Goal: Check status: Check status

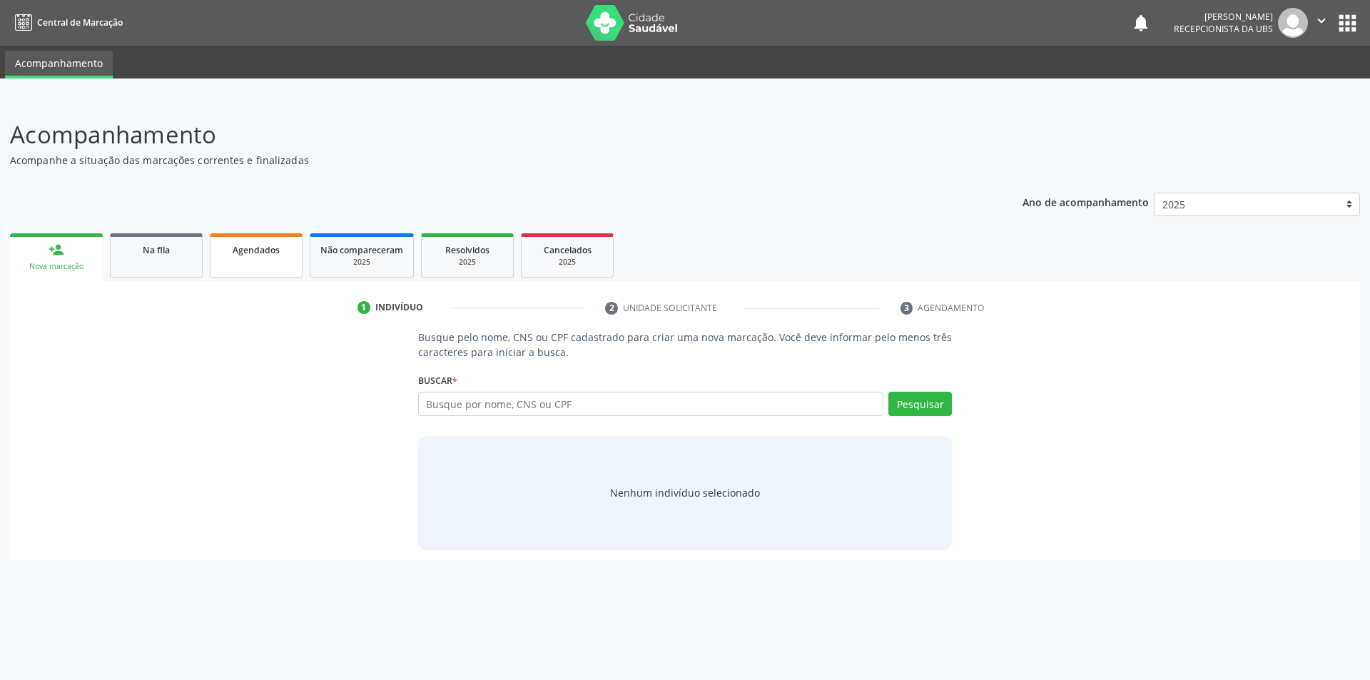
click at [246, 260] on link "Agendados" at bounding box center [256, 255] width 93 height 44
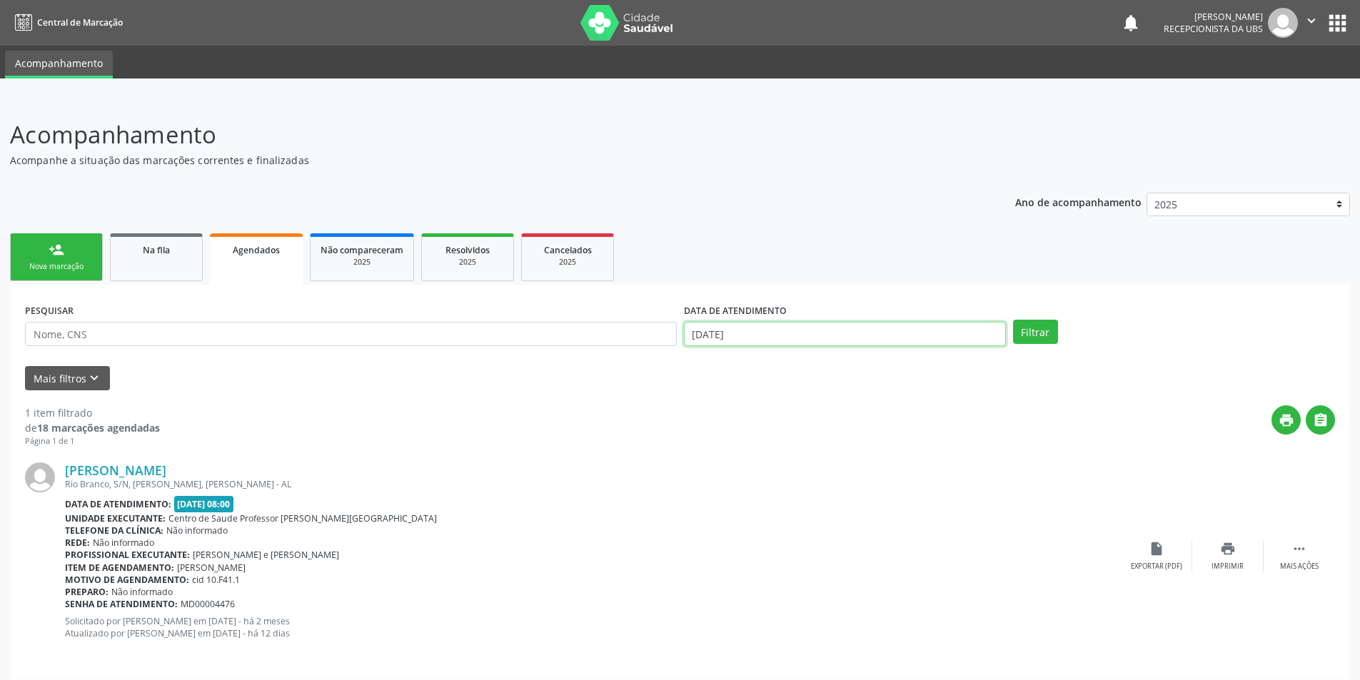
click at [781, 325] on input "[DATE]" at bounding box center [845, 334] width 322 height 24
click at [699, 367] on icon at bounding box center [696, 365] width 10 height 10
select select "8"
click at [724, 401] on span "1" at bounding box center [731, 407] width 28 height 28
type input "[DATE]"
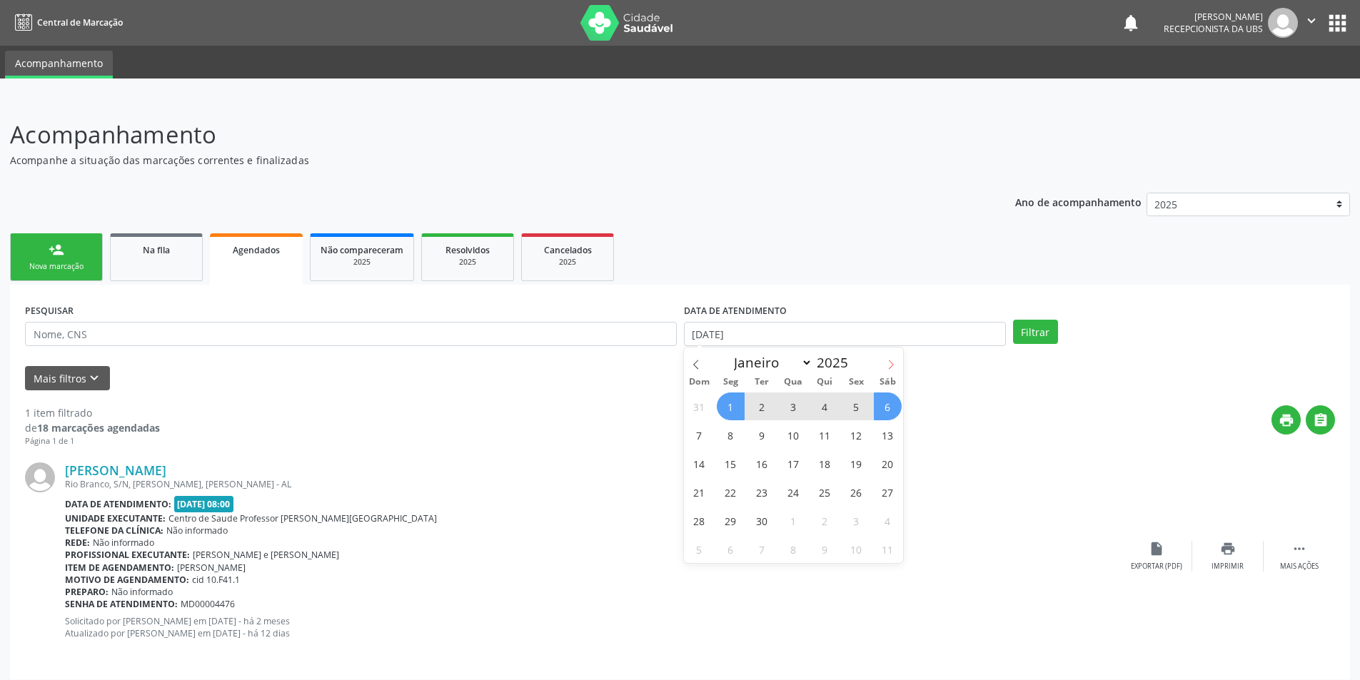
click at [888, 363] on icon at bounding box center [891, 365] width 10 height 10
select select "9"
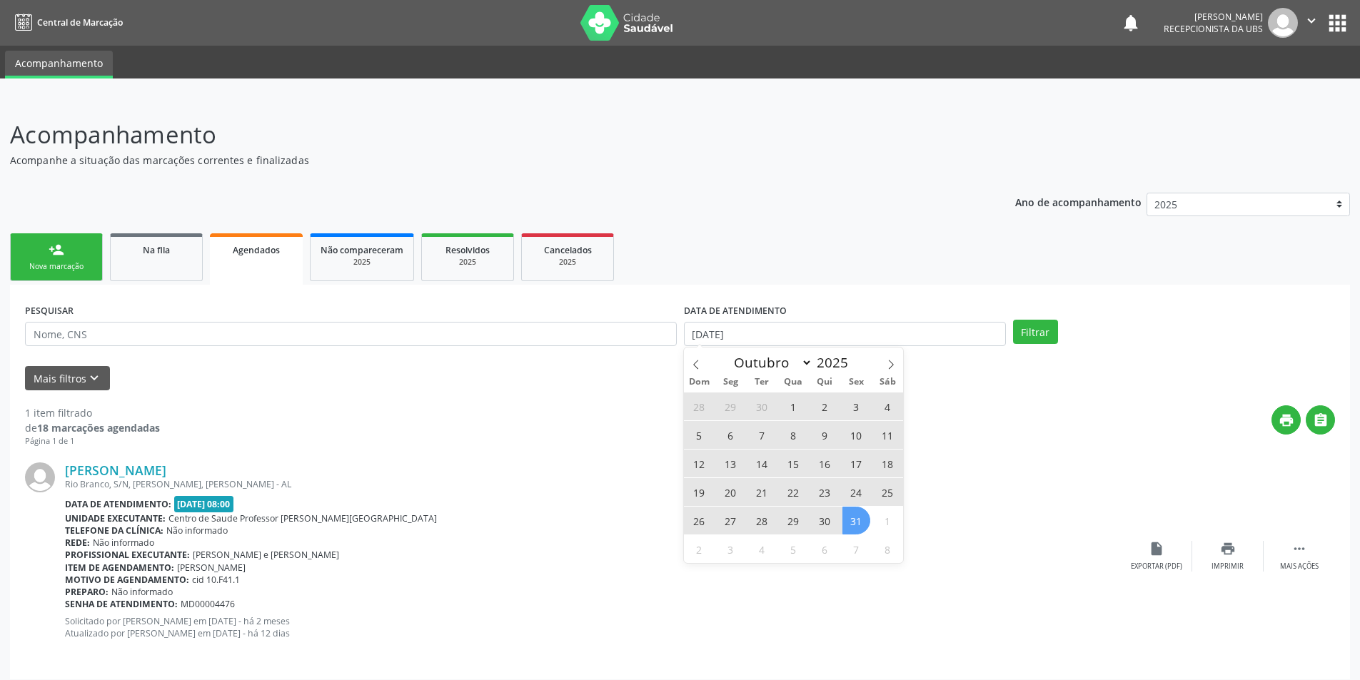
click at [862, 517] on span "31" at bounding box center [856, 521] width 28 height 28
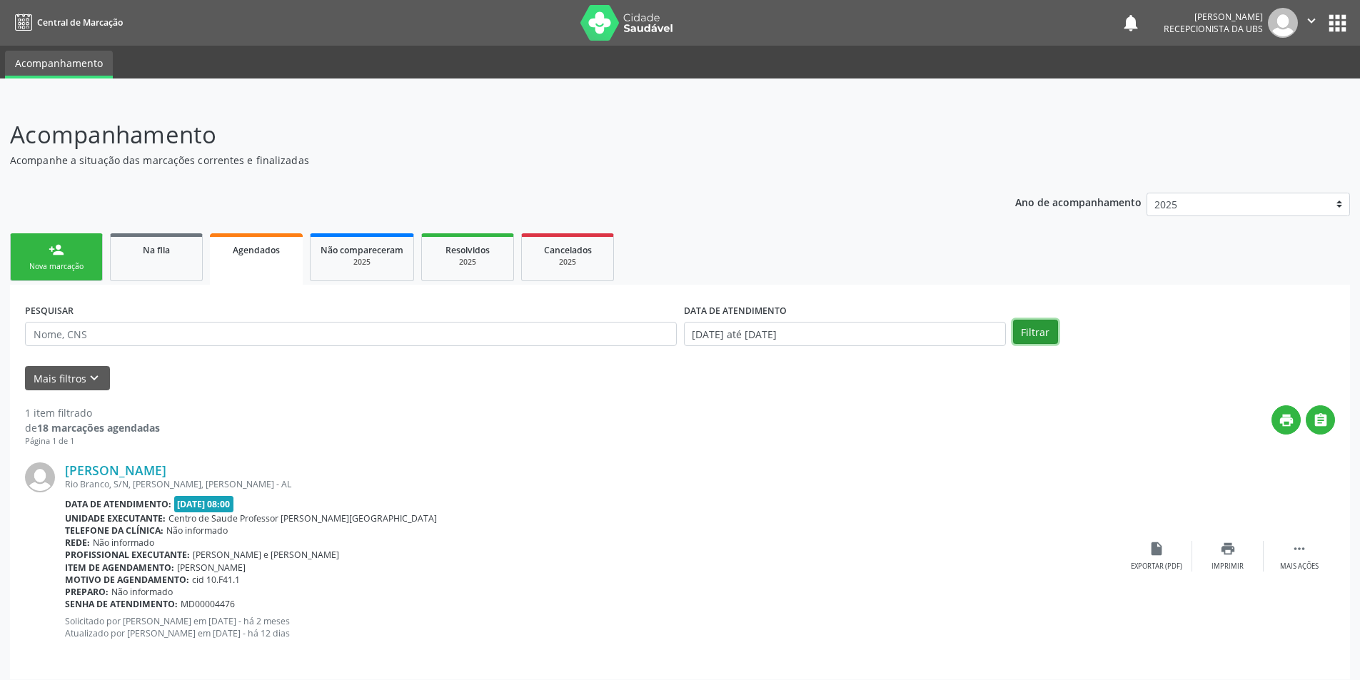
click at [1031, 327] on button "Filtrar" at bounding box center [1035, 332] width 45 height 24
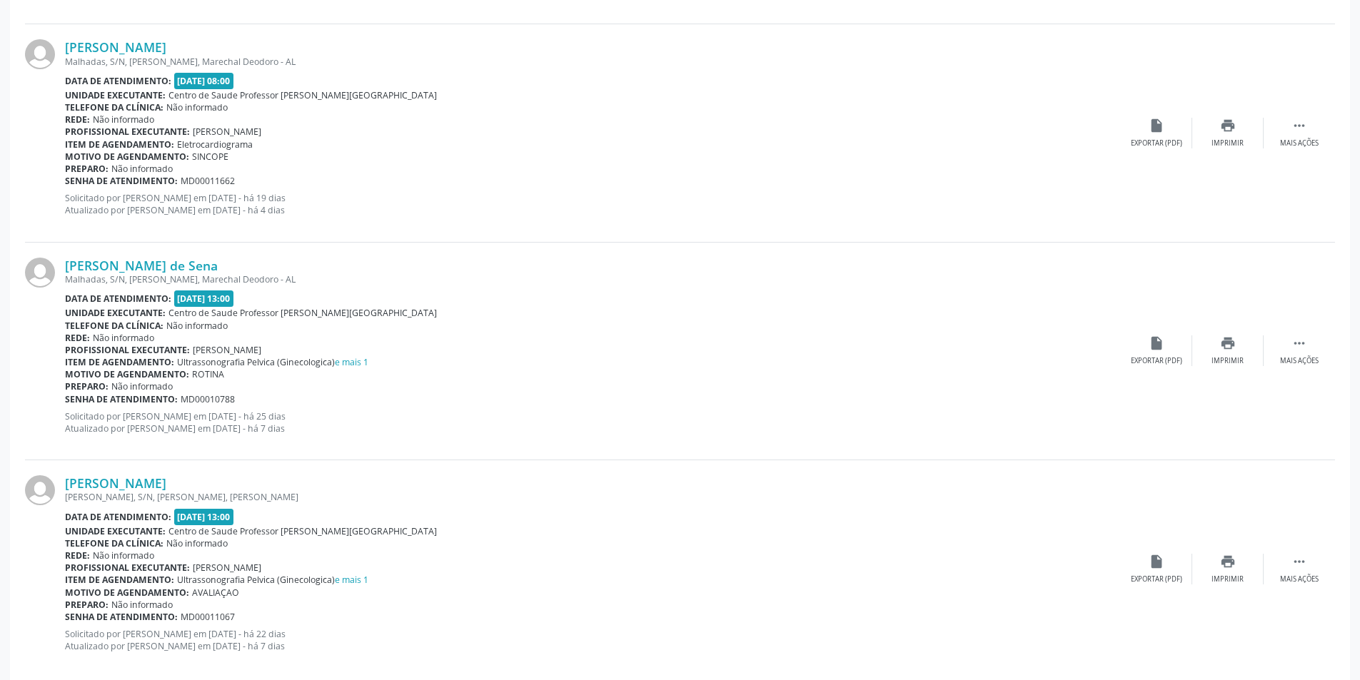
scroll to position [3089, 0]
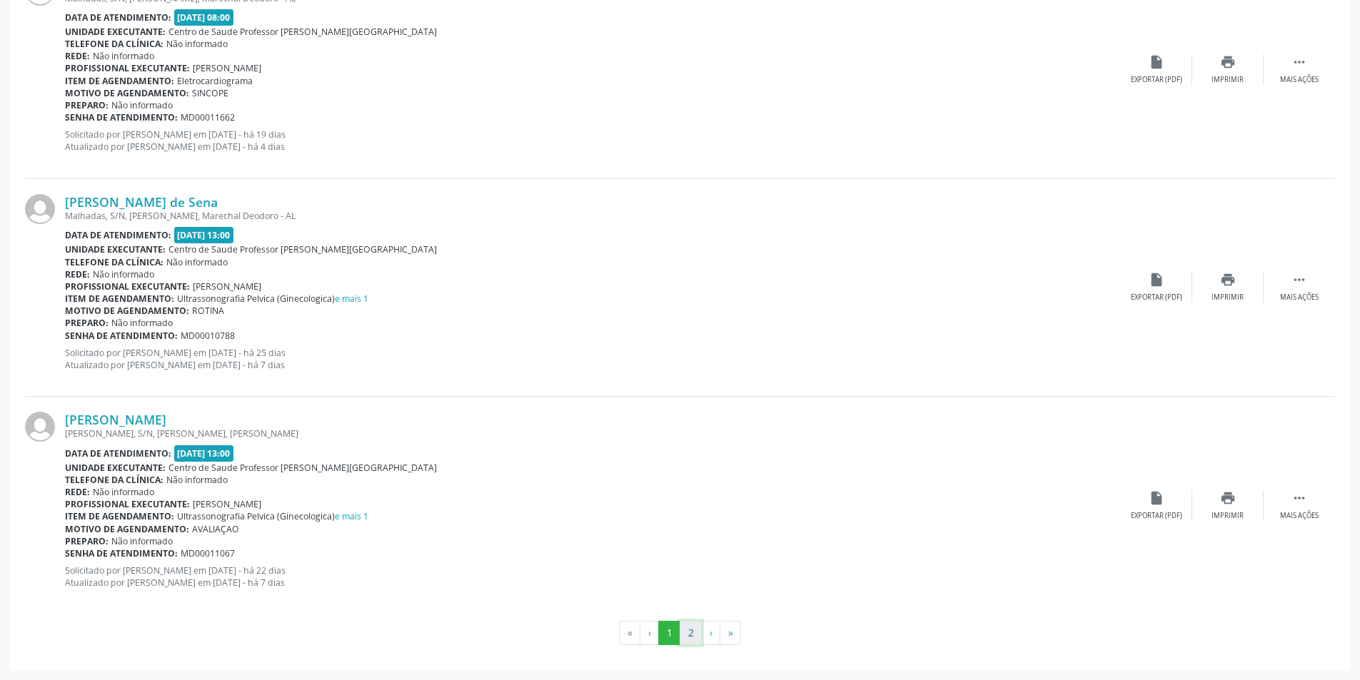
click at [687, 639] on button "2" at bounding box center [690, 633] width 22 height 24
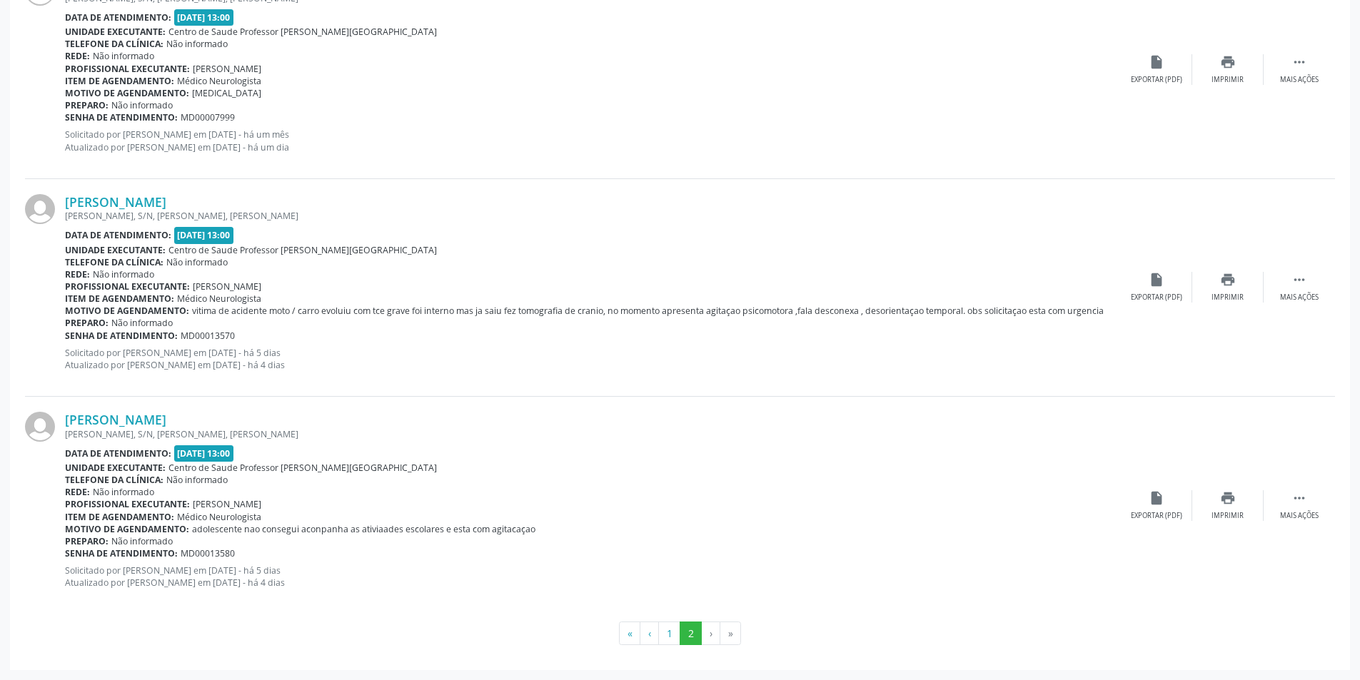
scroll to position [0, 0]
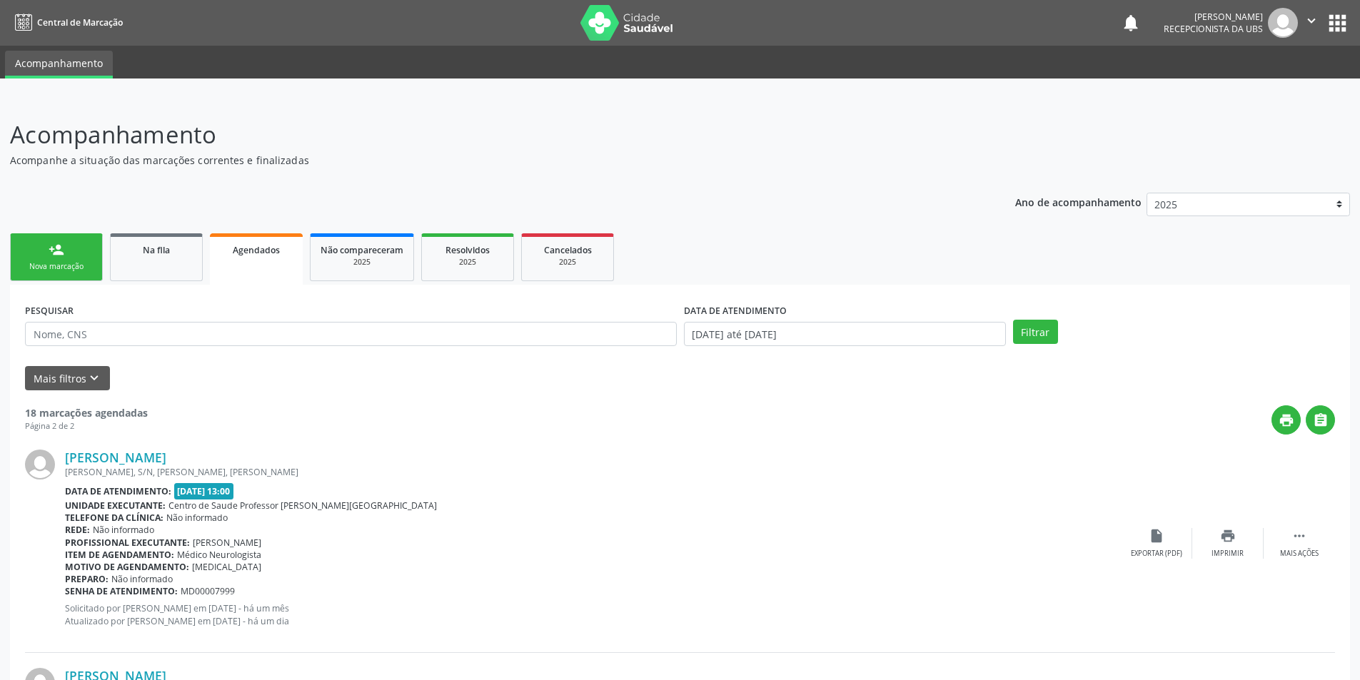
click at [55, 255] on div "person_add" at bounding box center [57, 250] width 16 height 16
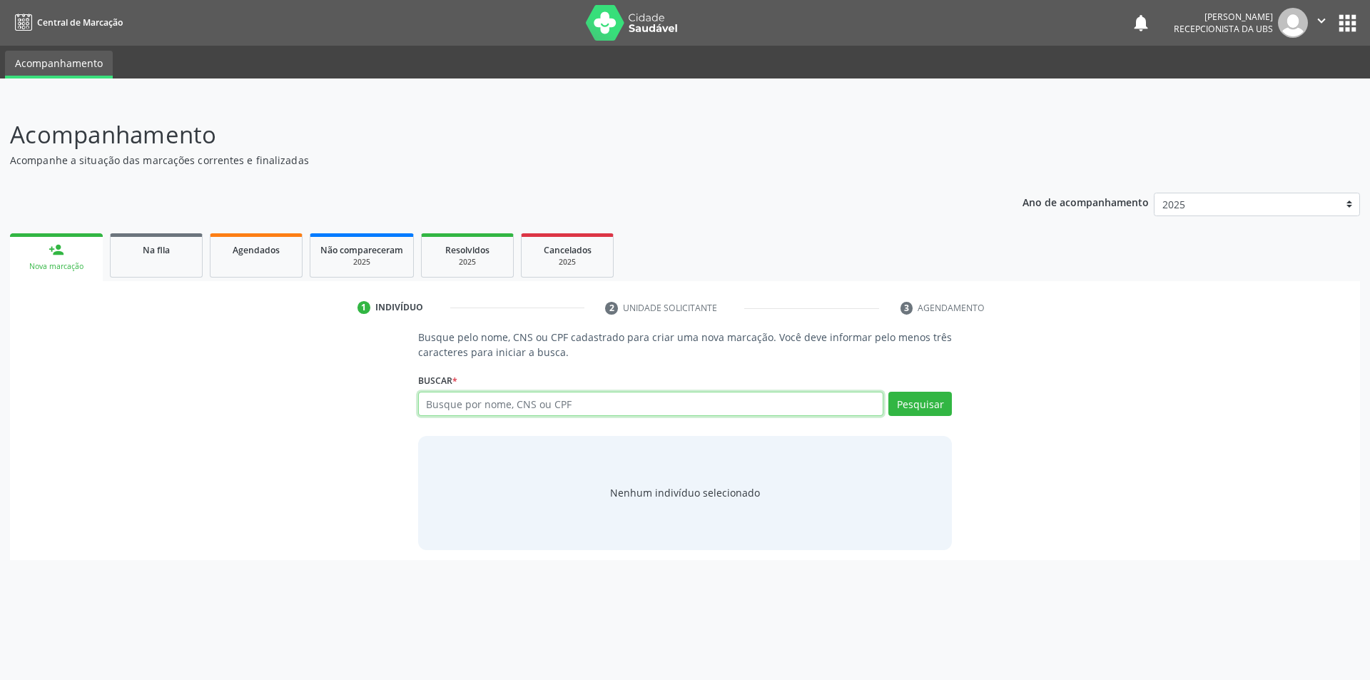
click at [507, 410] on input "text" at bounding box center [651, 404] width 466 height 24
type input "01446868486"
click at [916, 409] on button "Pesquisar" at bounding box center [920, 404] width 64 height 24
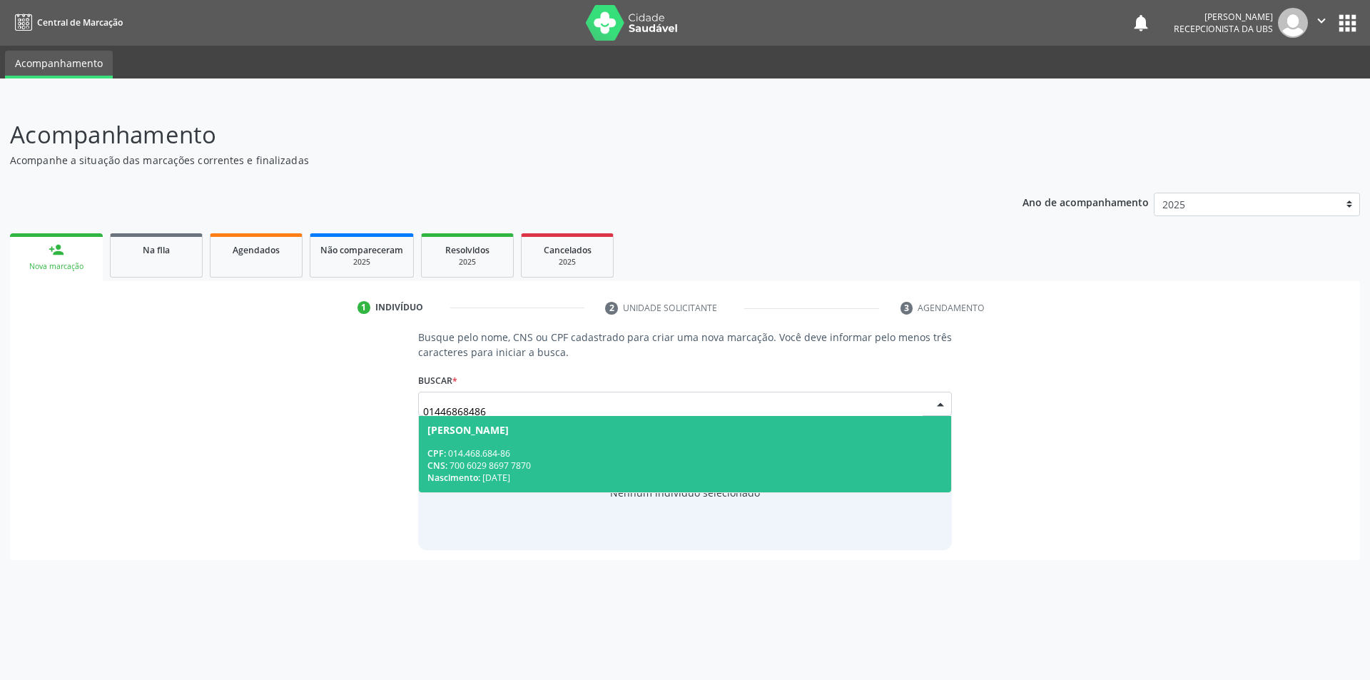
click at [515, 472] on div "Nascimento: [DATE]" at bounding box center [685, 478] width 516 height 12
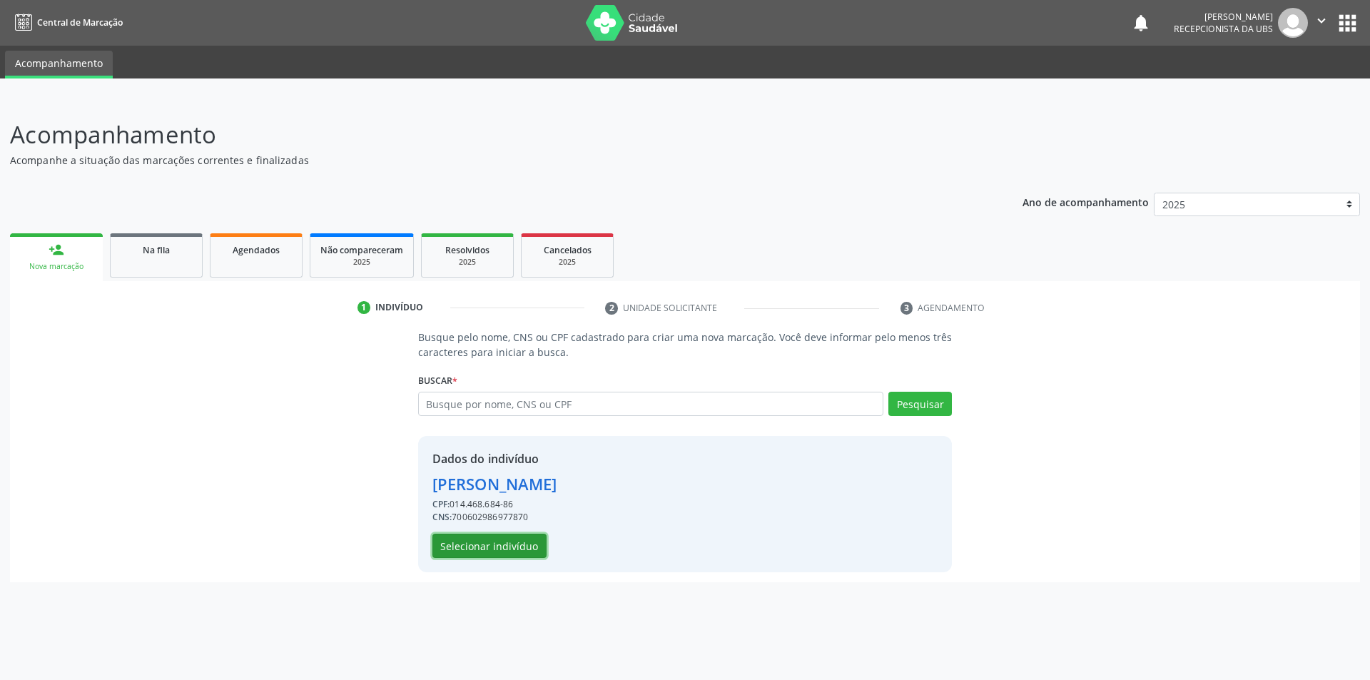
click at [510, 542] on button "Selecionar indivíduo" at bounding box center [489, 546] width 114 height 24
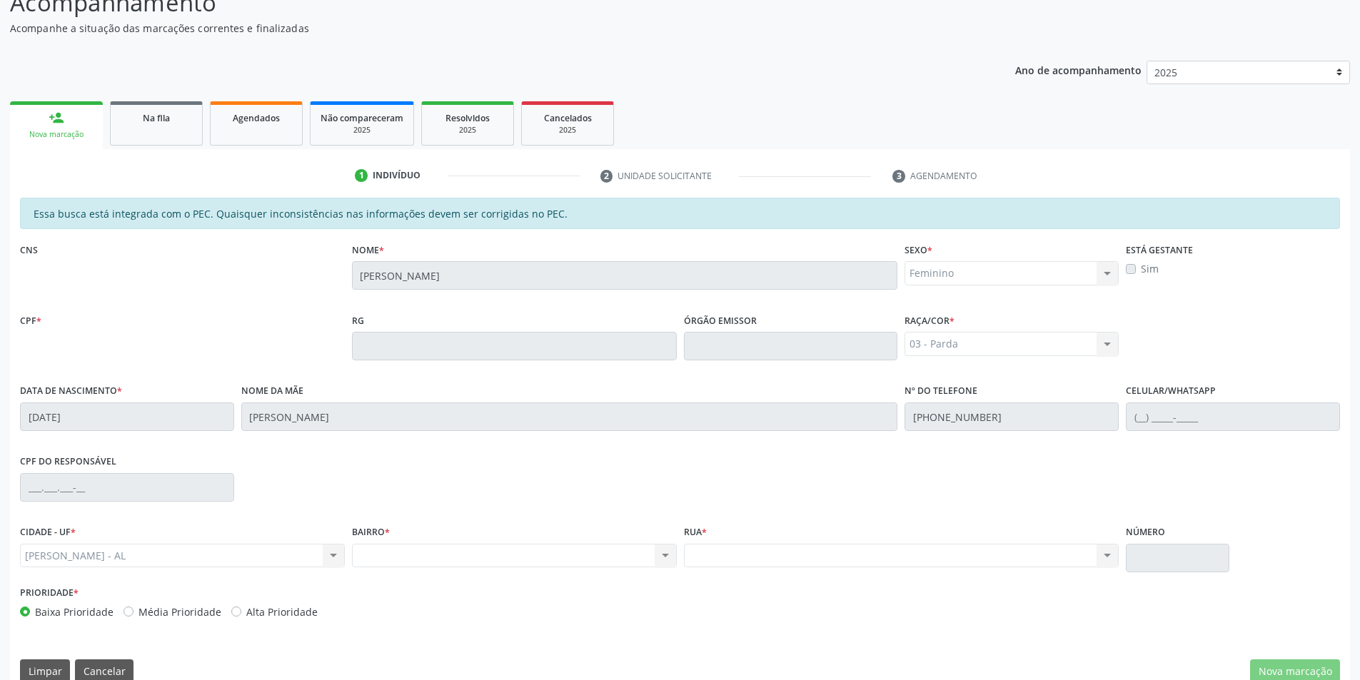
scroll to position [155, 0]
